Goal: Navigation & Orientation: Find specific page/section

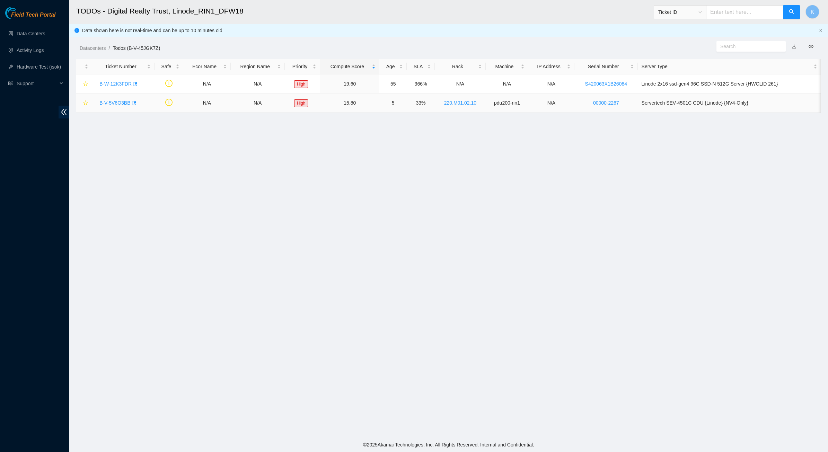
click at [118, 103] on link "B-V-5V6O3BB" at bounding box center [114, 103] width 31 height 6
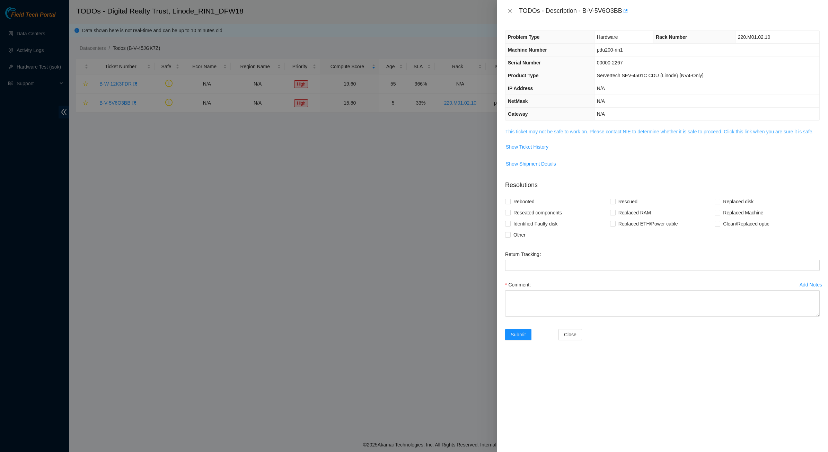
click at [566, 134] on link "This ticket may not be safe to work on. Please contact NIE to determine whether…" at bounding box center [660, 132] width 308 height 6
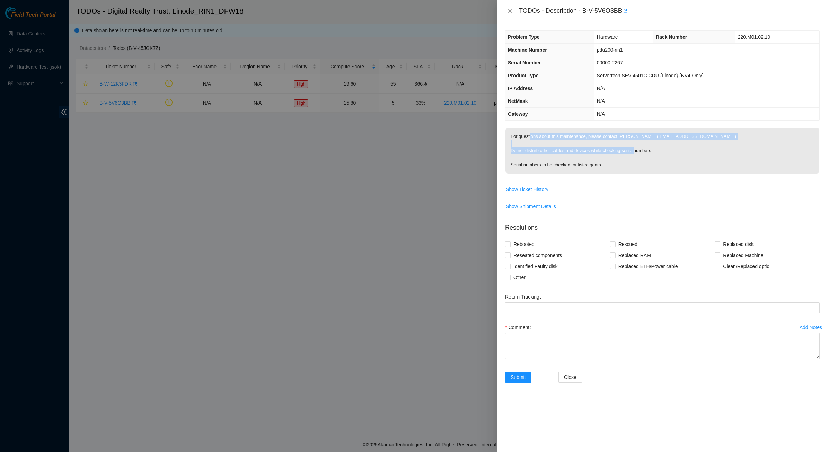
drag, startPoint x: 529, startPoint y: 136, endPoint x: 628, endPoint y: 158, distance: 101.3
click at [628, 158] on p "For questions about this maintenance, please contact [PERSON_NAME] ([EMAIL_ADDR…" at bounding box center [663, 151] width 314 height 46
drag, startPoint x: 628, startPoint y: 158, endPoint x: 628, endPoint y: 162, distance: 3.8
click at [628, 162] on p "For questions about this maintenance, please contact [PERSON_NAME] ([EMAIL_ADDR…" at bounding box center [663, 151] width 314 height 46
drag, startPoint x: 625, startPoint y: 167, endPoint x: 519, endPoint y: 158, distance: 105.7
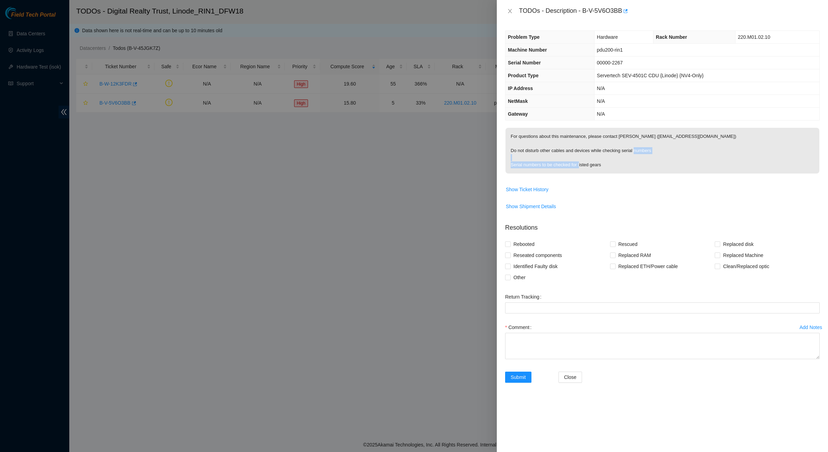
click at [519, 158] on p "For questions about this maintenance, please contact [PERSON_NAME] ([EMAIL_ADDR…" at bounding box center [663, 151] width 314 height 46
drag, startPoint x: 534, startPoint y: 158, endPoint x: 592, endPoint y: 157, distance: 57.9
click at [592, 157] on p "For questions about this maintenance, please contact [PERSON_NAME] ([EMAIL_ADDR…" at bounding box center [663, 151] width 314 height 46
click at [590, 159] on p "For questions about this maintenance, please contact [PERSON_NAME] ([EMAIL_ADDR…" at bounding box center [663, 151] width 314 height 46
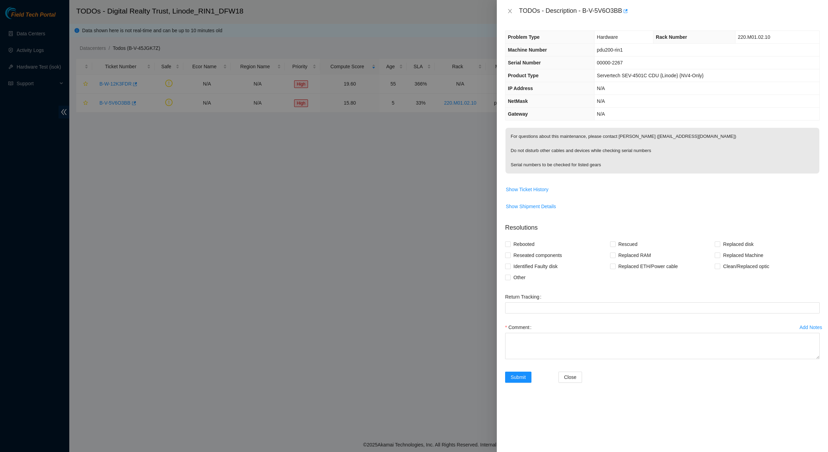
click at [607, 167] on p "For questions about this maintenance, please contact [PERSON_NAME] ([EMAIL_ADDR…" at bounding box center [663, 151] width 314 height 46
click at [551, 191] on span "Show Ticket History" at bounding box center [663, 189] width 314 height 11
click at [541, 191] on span "Show Ticket History" at bounding box center [527, 190] width 43 height 8
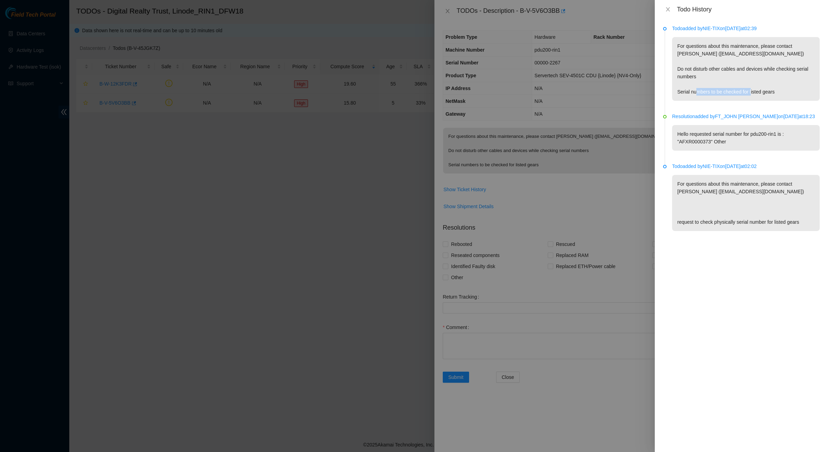
drag, startPoint x: 781, startPoint y: 91, endPoint x: 718, endPoint y: 91, distance: 62.7
click at [718, 91] on p "For questions about this maintenance, please contact [PERSON_NAME] ([EMAIL_ADDR…" at bounding box center [746, 69] width 148 height 64
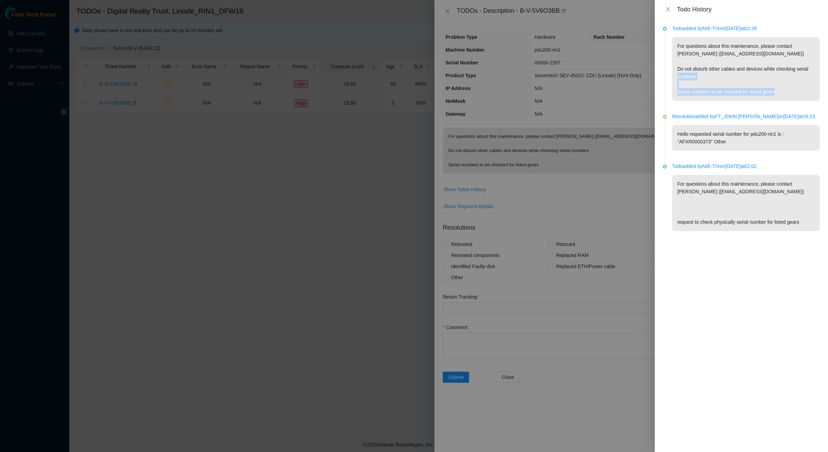
drag, startPoint x: 718, startPoint y: 91, endPoint x: 693, endPoint y: 92, distance: 25.3
click at [693, 92] on p "For questions about this maintenance, please contact [PERSON_NAME] ([EMAIL_ADDR…" at bounding box center [746, 69] width 148 height 64
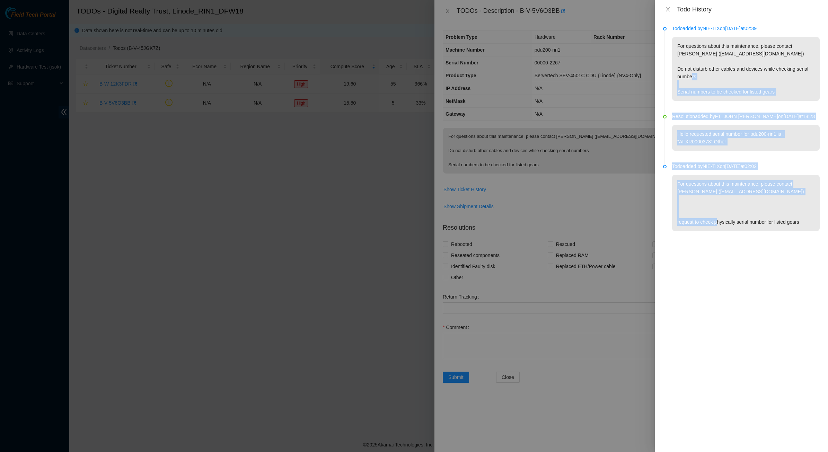
drag, startPoint x: 687, startPoint y: 94, endPoint x: 738, endPoint y: 252, distance: 165.9
click at [738, 252] on div "Todo added by NIE-TIX on [DATE] 02:39 For questions about this maintenance, ple…" at bounding box center [741, 236] width 173 height 434
drag, startPoint x: 738, startPoint y: 252, endPoint x: 725, endPoint y: 249, distance: 12.9
click at [736, 252] on div "Todo added by NIE-TIX on [DATE] 02:39 For questions about this maintenance, ple…" at bounding box center [741, 236] width 173 height 434
click at [701, 229] on p "For questions about this maintenance, please contact [PERSON_NAME] ([EMAIL_ADDR…" at bounding box center [746, 203] width 148 height 56
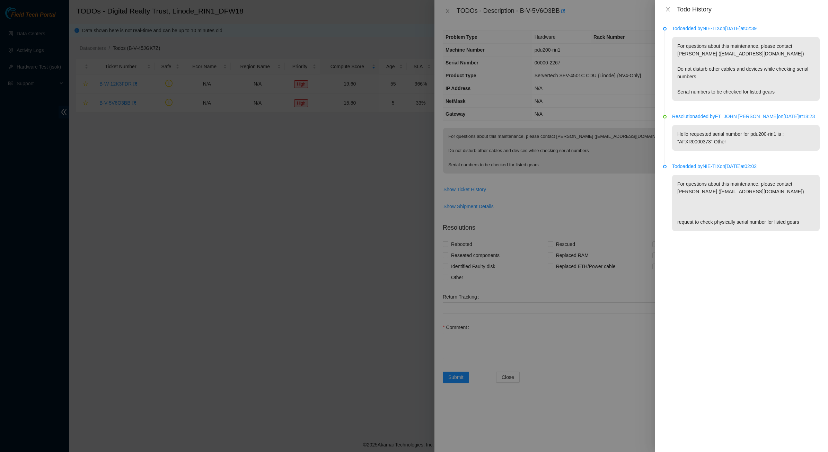
click at [699, 222] on p "For questions about this maintenance, please contact [PERSON_NAME] ([EMAIL_ADDR…" at bounding box center [746, 203] width 148 height 56
drag, startPoint x: 699, startPoint y: 222, endPoint x: 695, endPoint y: 233, distance: 11.8
click at [695, 233] on li "Todo added by NIE-TIX on [DATE] 02:02 For questions about this maintenance, ple…" at bounding box center [741, 205] width 157 height 80
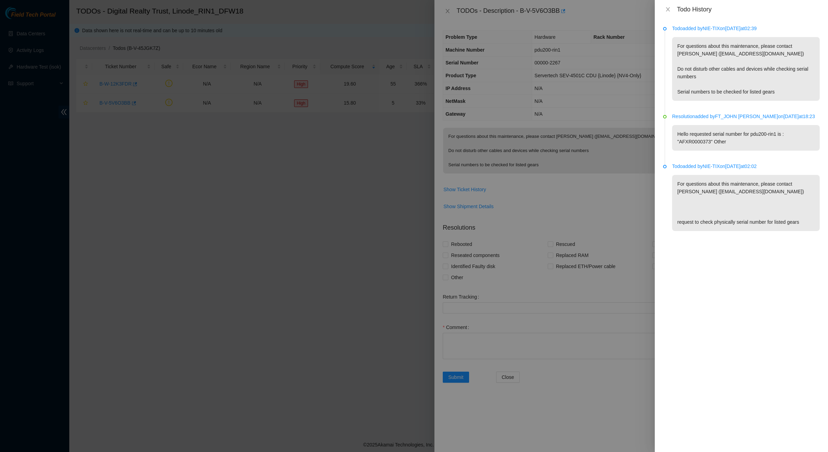
click at [706, 144] on p "Hello requested serial number for pdu200-rin1 is : "AFXR0000373" Other" at bounding box center [746, 138] width 148 height 26
drag, startPoint x: 706, startPoint y: 144, endPoint x: 696, endPoint y: 162, distance: 21.1
click at [696, 163] on p "Todo added by NIE-TIX on [DATE] 02:02" at bounding box center [746, 167] width 148 height 8
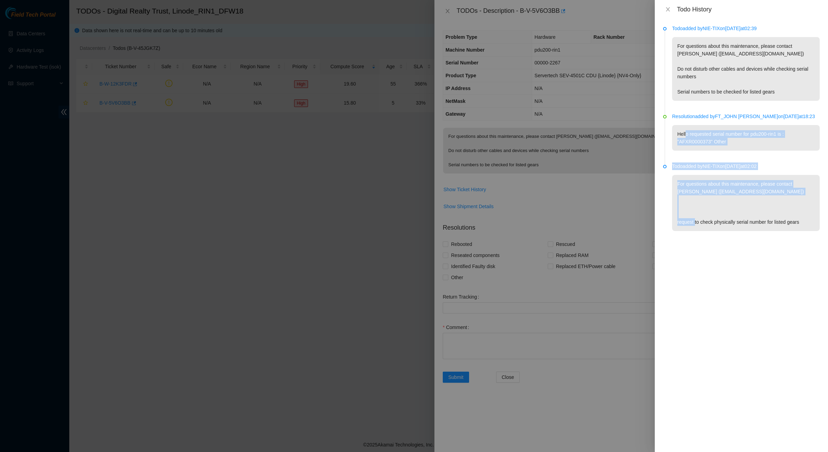
drag, startPoint x: 686, startPoint y: 125, endPoint x: 719, endPoint y: 239, distance: 119.0
click at [719, 239] on ul "Todo added by NIE-TIX on [DATE] 02:39 For questions about this maintenance, ple…" at bounding box center [741, 136] width 157 height 218
click at [719, 239] on li "Todo added by NIE-TIX on [DATE] 02:02 For questions about this maintenance, ple…" at bounding box center [741, 205] width 157 height 80
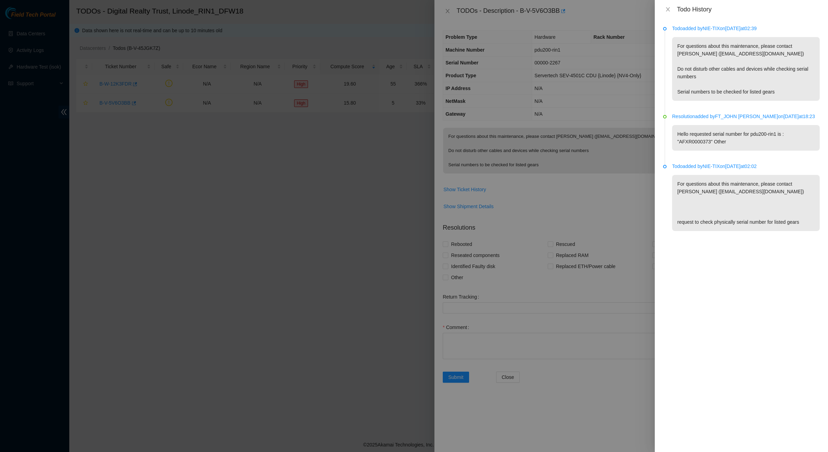
click at [664, 240] on li "Todo added by NIE-TIX on [DATE] 02:02 For questions about this maintenance, ple…" at bounding box center [741, 205] width 157 height 80
click at [669, 12] on div "Todo History" at bounding box center [741, 10] width 157 height 8
click at [669, 11] on icon "close" at bounding box center [668, 9] width 4 height 4
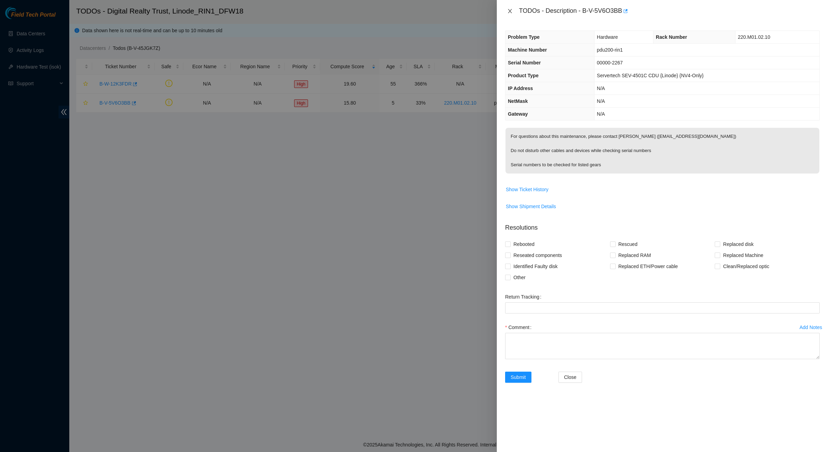
click at [508, 11] on icon "close" at bounding box center [510, 11] width 6 height 6
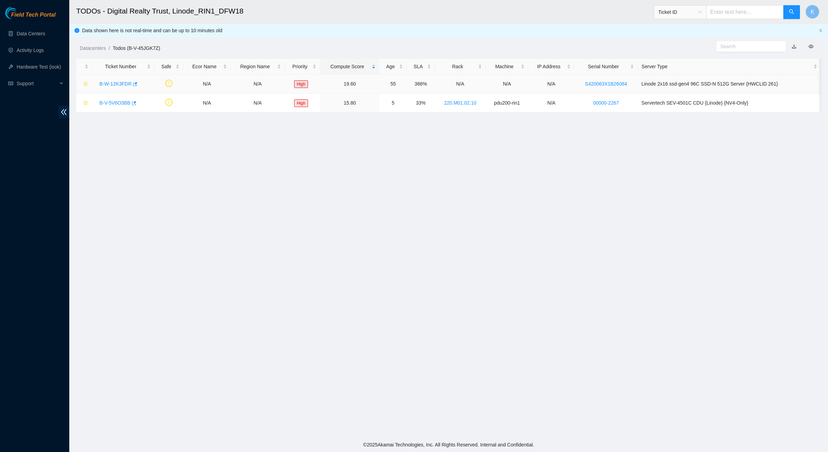
click at [110, 81] on link "B-W-12K3FDR" at bounding box center [115, 84] width 32 height 6
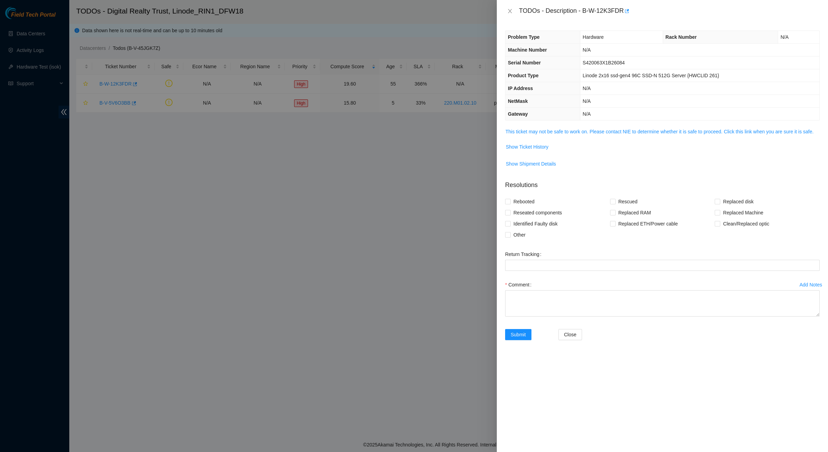
click at [578, 125] on div "Problem Type Hardware Rack Number N/A Machine Number N/A Serial Number S420063X…" at bounding box center [662, 237] width 331 height 430
click at [578, 127] on div "Problem Type Hardware Rack Number N/A Machine Number N/A Serial Number S420063X…" at bounding box center [662, 237] width 331 height 430
click at [578, 129] on link "This ticket may not be safe to work on. Please contact NIE to determine whether…" at bounding box center [660, 132] width 308 height 6
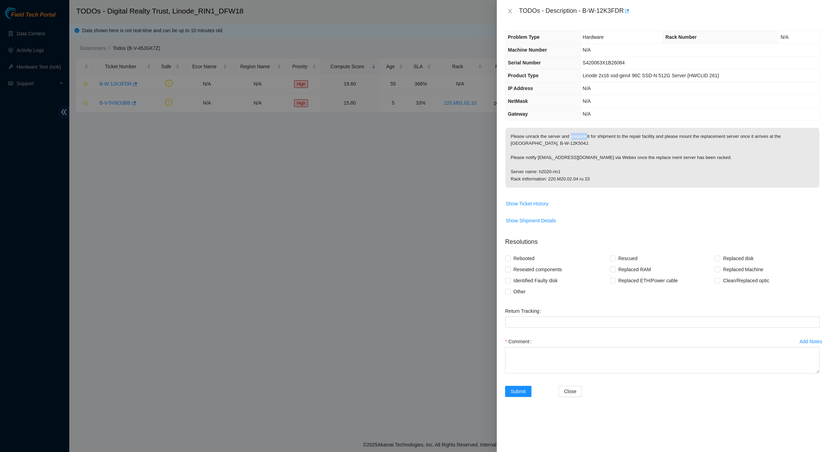
click at [578, 129] on p "Please unrack the server and prepare it for shipment to the repair facility and…" at bounding box center [663, 158] width 314 height 60
drag, startPoint x: 578, startPoint y: 129, endPoint x: 558, endPoint y: 141, distance: 23.6
click at [558, 141] on p "Please unrack the server and prepare it for shipment to the repair facility and…" at bounding box center [663, 158] width 314 height 60
drag, startPoint x: 543, startPoint y: 153, endPoint x: 581, endPoint y: 191, distance: 53.7
click at [581, 191] on span "Please unrack the server and prepare it for shipment to the repair facility and…" at bounding box center [663, 160] width 314 height 64
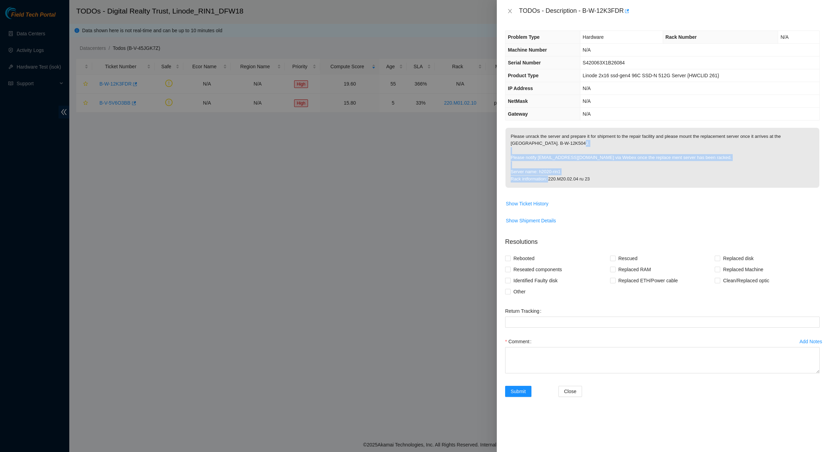
drag, startPoint x: 581, startPoint y: 191, endPoint x: 532, endPoint y: 186, distance: 49.1
click at [532, 186] on p "Please unrack the server and prepare it for shipment to the repair facility and…" at bounding box center [663, 158] width 314 height 60
click at [533, 182] on p "Please unrack the server and prepare it for shipment to the repair facility and…" at bounding box center [663, 158] width 314 height 60
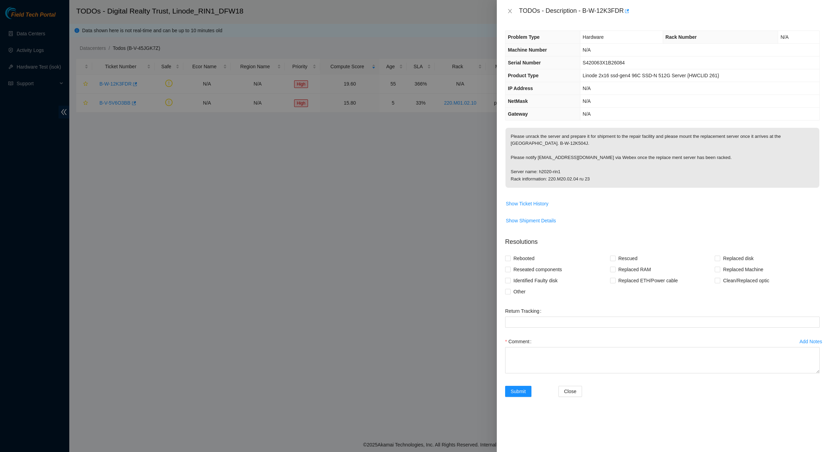
drag, startPoint x: 533, startPoint y: 182, endPoint x: 521, endPoint y: 173, distance: 15.1
click at [521, 173] on p "Please unrack the server and prepare it for shipment to the repair facility and…" at bounding box center [663, 158] width 314 height 60
click at [522, 207] on span "Show Ticket History" at bounding box center [527, 204] width 43 height 8
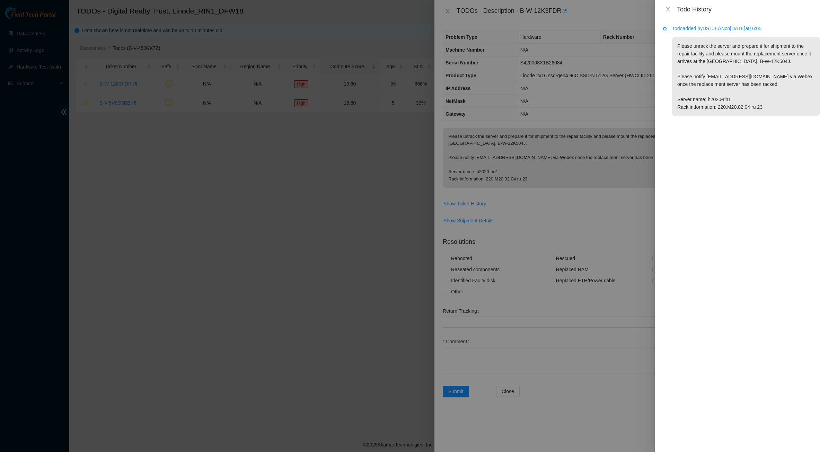
click at [668, 6] on div "Todo History" at bounding box center [741, 10] width 157 height 8
click at [668, 7] on icon "close" at bounding box center [668, 10] width 6 height 6
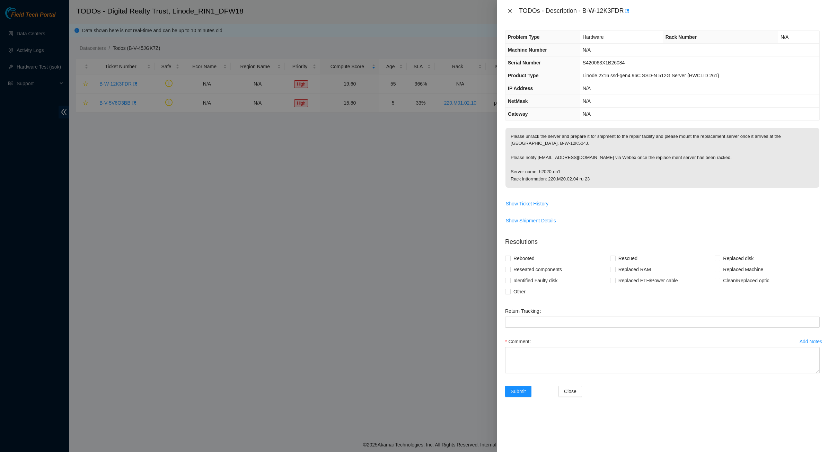
click at [506, 13] on button "Close" at bounding box center [510, 11] width 10 height 7
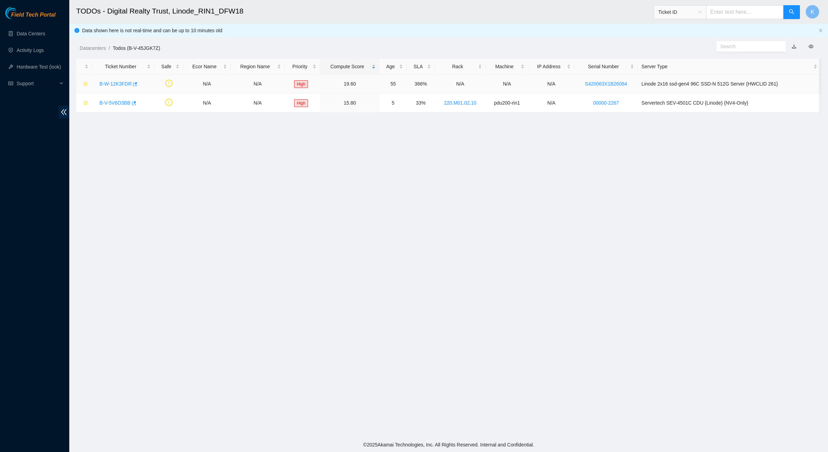
click at [472, 182] on main "TODOs - Digital Realty Trust, Linode_RIN1_DFW18 Ticket ID K Data shown here is …" at bounding box center [448, 219] width 759 height 438
click at [28, 34] on link "Data Centers" at bounding box center [31, 34] width 28 height 6
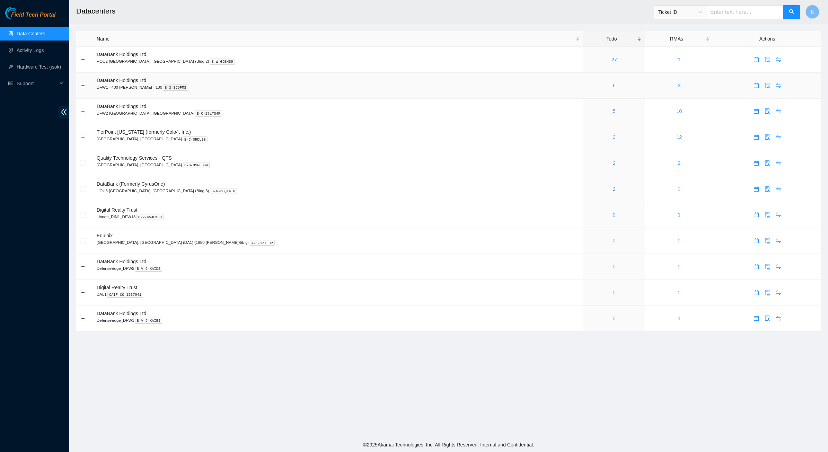
click at [613, 84] on link "6" at bounding box center [614, 86] width 3 height 6
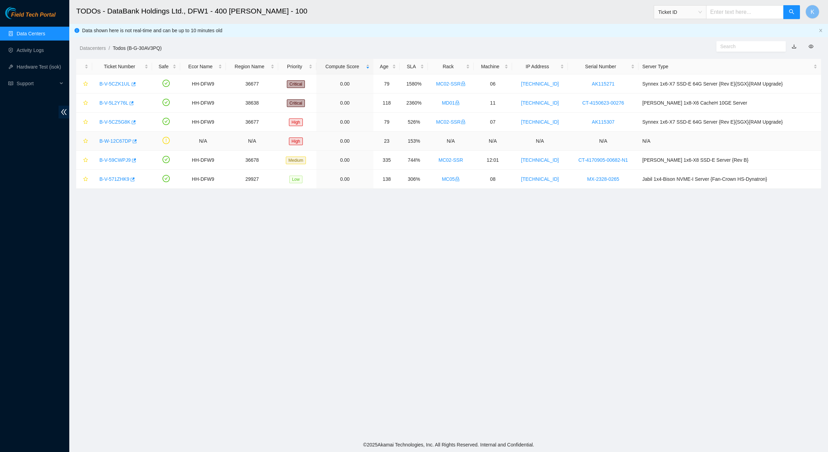
click at [124, 141] on link "B-W-12C67DP" at bounding box center [115, 141] width 32 height 6
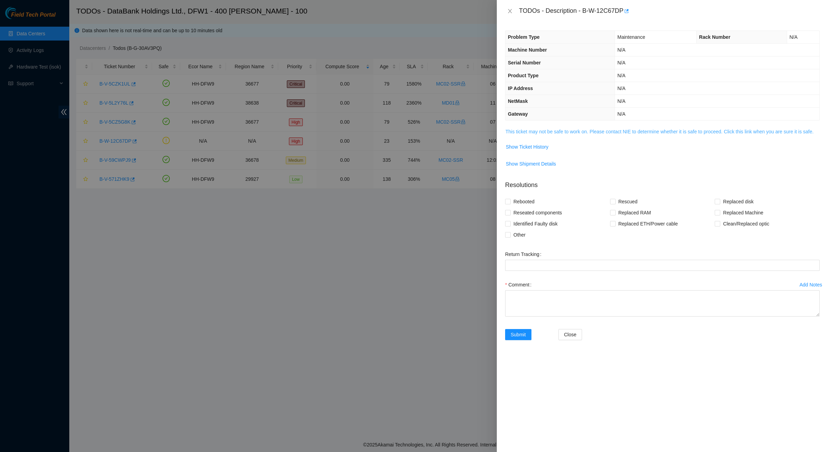
click at [536, 132] on link "This ticket may not be safe to work on. Please contact NIE to determine whether…" at bounding box center [660, 132] width 308 height 6
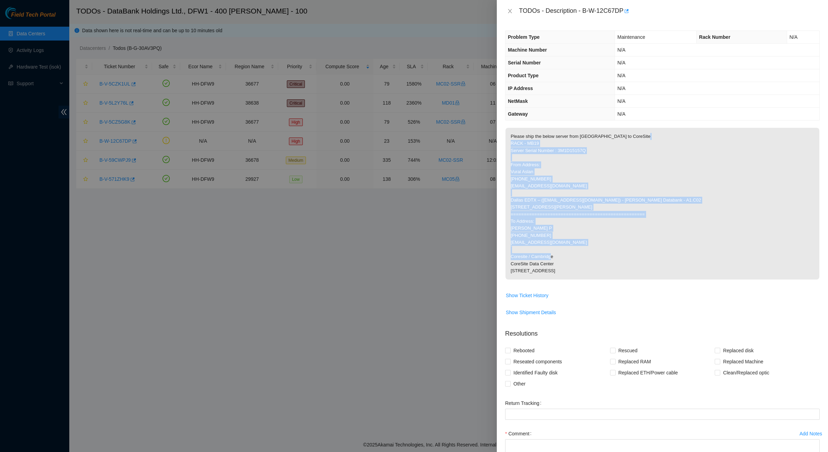
drag, startPoint x: 536, startPoint y: 141, endPoint x: 574, endPoint y: 278, distance: 142.0
click at [574, 278] on p "Please ship the below server from [GEOGRAPHIC_DATA] to CoreSite RACK - MB19 Ser…" at bounding box center [663, 204] width 314 height 152
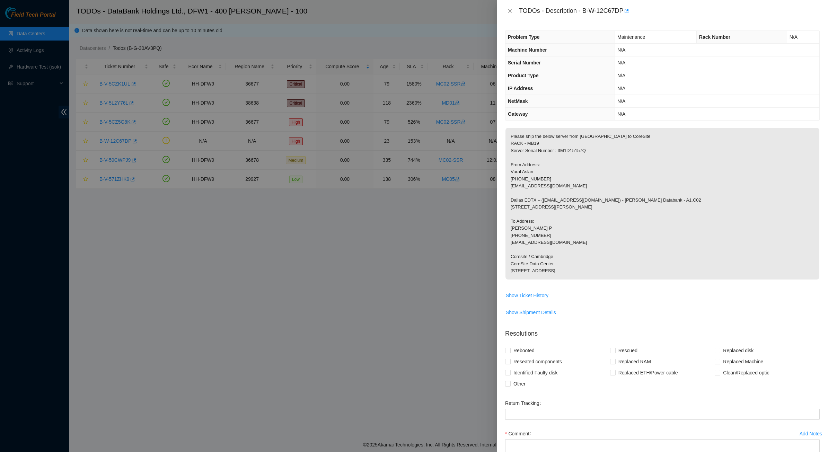
drag, startPoint x: 574, startPoint y: 278, endPoint x: 564, endPoint y: 291, distance: 16.8
click at [564, 280] on p "Please ship the below server from [GEOGRAPHIC_DATA] to CoreSite RACK - MB19 Ser…" at bounding box center [663, 204] width 314 height 152
click at [510, 9] on icon "close" at bounding box center [510, 11] width 6 height 6
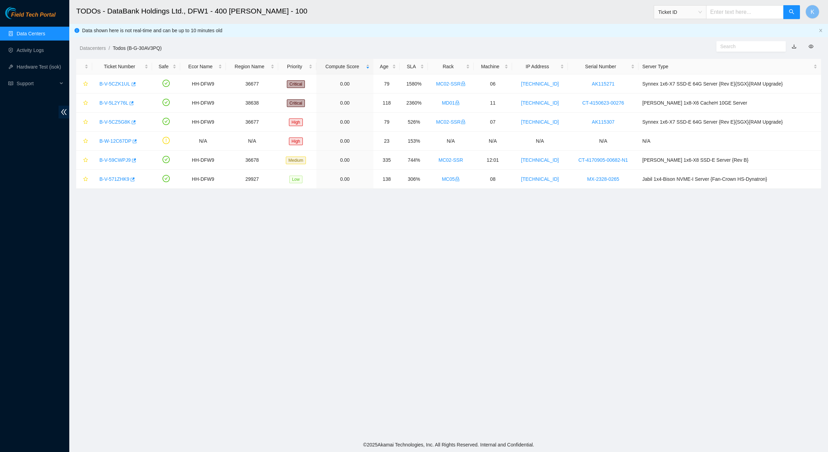
click at [194, 258] on main "TODOs - DataBank Holdings Ltd., DFW1 - 400 [PERSON_NAME] - 100 Ticket ID K Data…" at bounding box center [448, 219] width 759 height 438
click at [112, 181] on link "B-V-571ZHK9" at bounding box center [114, 179] width 30 height 6
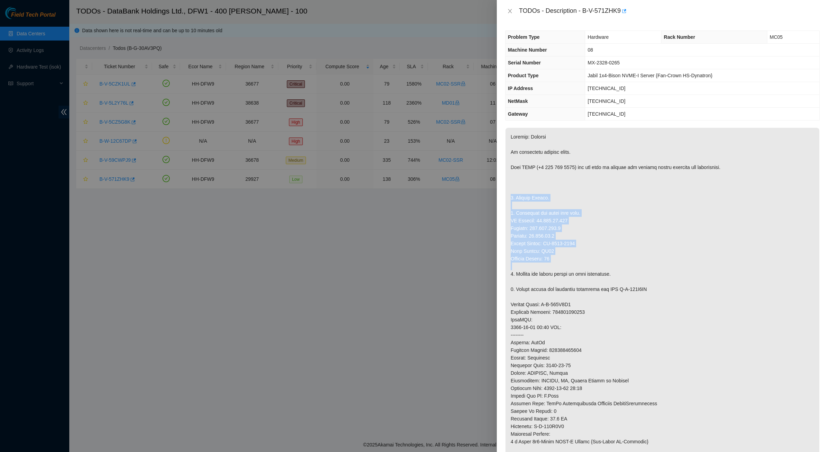
drag, startPoint x: 591, startPoint y: 258, endPoint x: 595, endPoint y: 269, distance: 11.5
click at [595, 269] on p at bounding box center [663, 331] width 314 height 407
drag, startPoint x: 595, startPoint y: 269, endPoint x: 550, endPoint y: 276, distance: 45.2
click at [595, 269] on p at bounding box center [663, 331] width 314 height 407
click at [534, 279] on p at bounding box center [663, 331] width 314 height 407
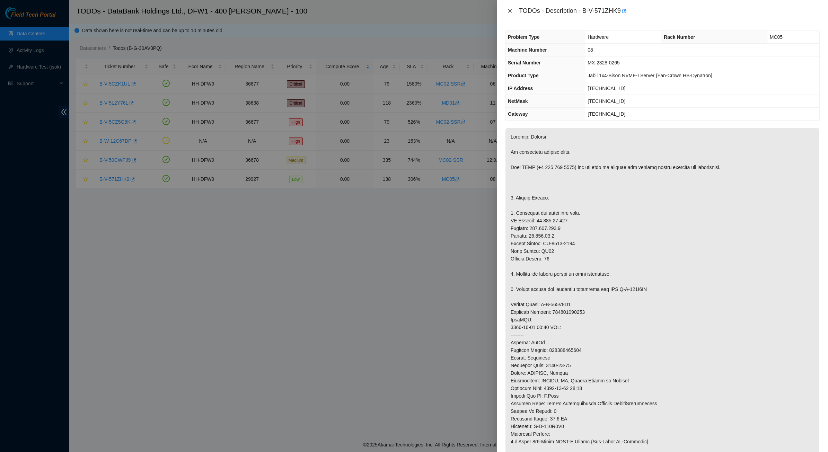
click at [512, 9] on icon "close" at bounding box center [510, 11] width 6 height 6
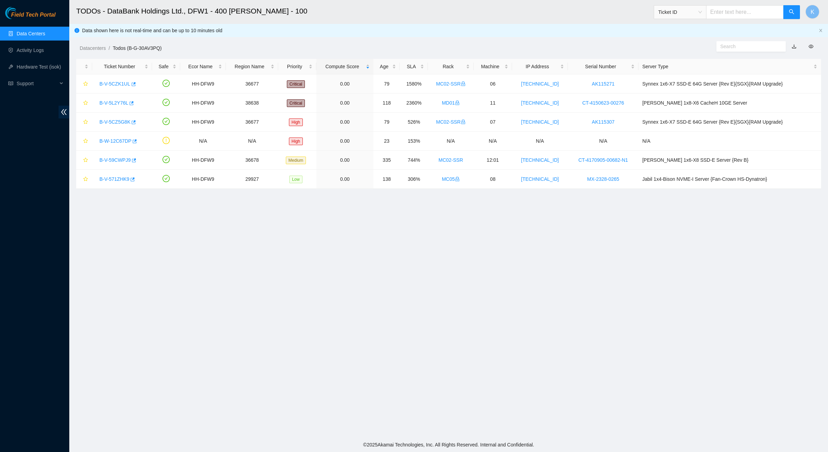
click at [379, 15] on h2 "TODOs - DataBank Holdings Ltd., DFW1 - 400 [PERSON_NAME] - 100" at bounding box center [361, 11] width 570 height 22
click at [25, 49] on link "Activity Logs" at bounding box center [30, 50] width 27 height 6
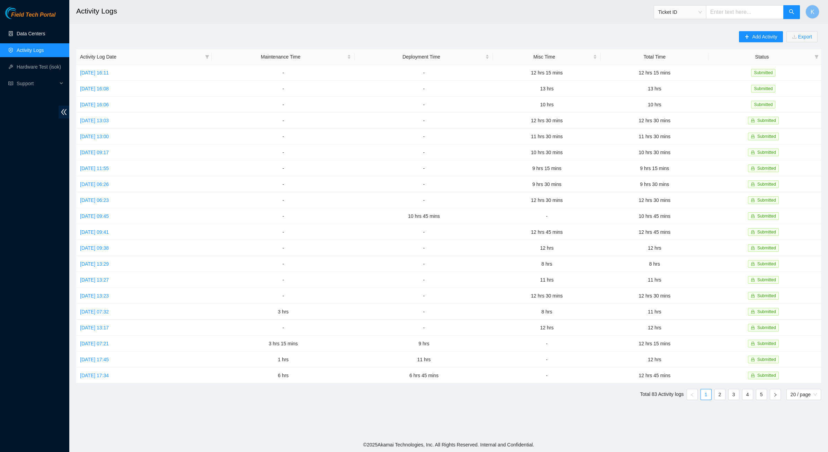
click at [17, 31] on link "Data Centers" at bounding box center [31, 34] width 28 height 6
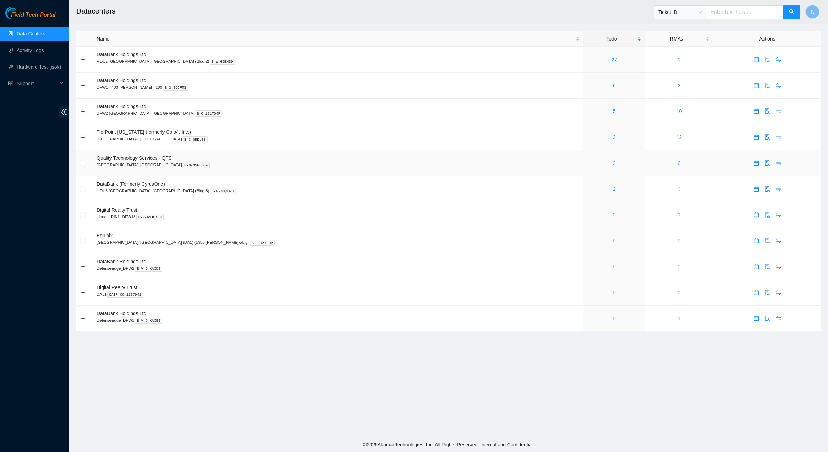
click at [613, 165] on link "2" at bounding box center [614, 163] width 3 height 6
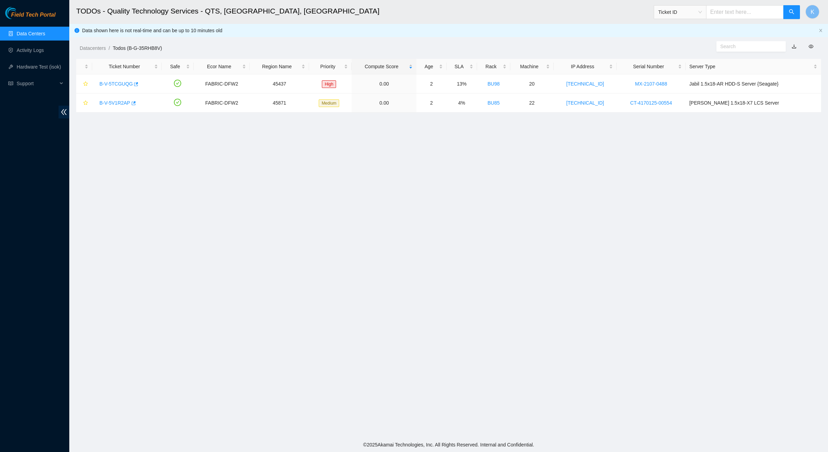
click at [373, 153] on main "TODOs - Quality Technology Services - QTS, [GEOGRAPHIC_DATA], [GEOGRAPHIC_DATA]…" at bounding box center [448, 219] width 759 height 438
click at [29, 32] on link "Data Centers" at bounding box center [31, 34] width 28 height 6
